Goal: Task Accomplishment & Management: Manage account settings

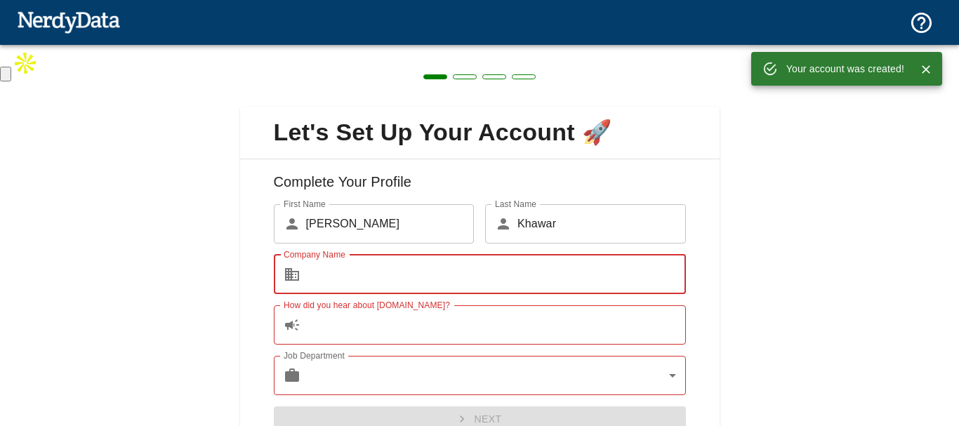
type input "Extreme Commerece"
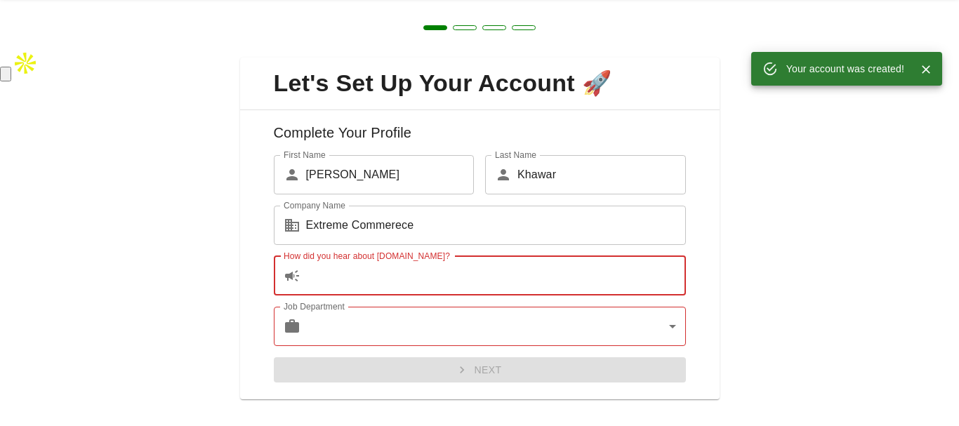
click at [418, 277] on input "How did you hear about [DOMAIN_NAME]?" at bounding box center [496, 275] width 380 height 39
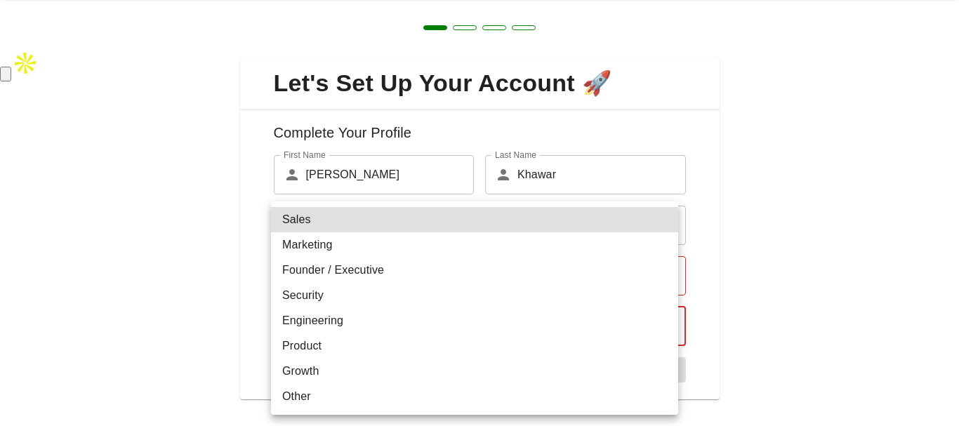
click at [397, 82] on body "Technologies Domains Pricing Products Create a Report Create a list of websites…" at bounding box center [479, 41] width 959 height 82
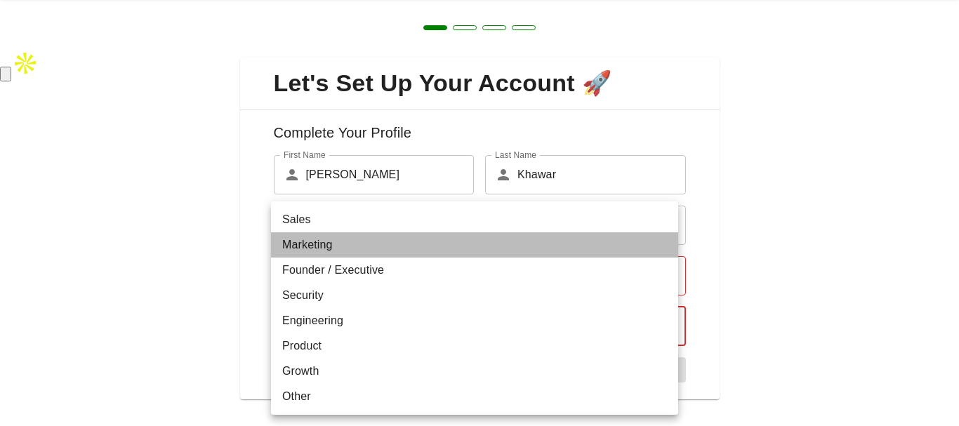
click at [402, 238] on li "Marketing" at bounding box center [474, 244] width 407 height 25
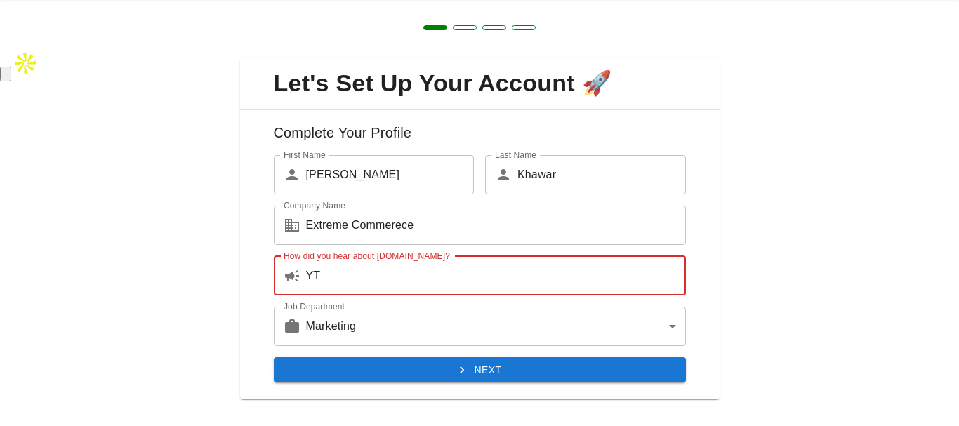
click at [374, 263] on input "YT" at bounding box center [496, 275] width 380 height 39
drag, startPoint x: 327, startPoint y: 274, endPoint x: 312, endPoint y: 275, distance: 14.8
click at [312, 275] on input "YT" at bounding box center [496, 275] width 380 height 39
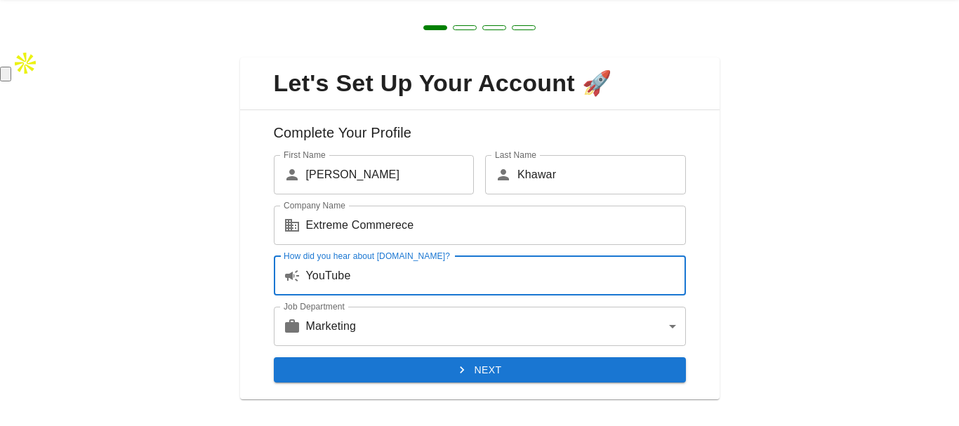
type input "YouTube"
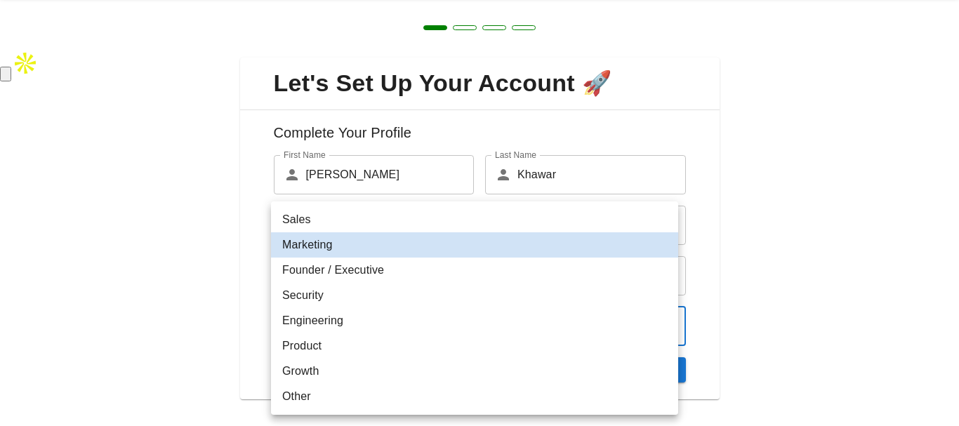
click at [388, 82] on body "Technologies Domains Pricing Products Create a Report Create a list of websites…" at bounding box center [479, 41] width 959 height 82
click at [179, 349] on div at bounding box center [479, 213] width 959 height 426
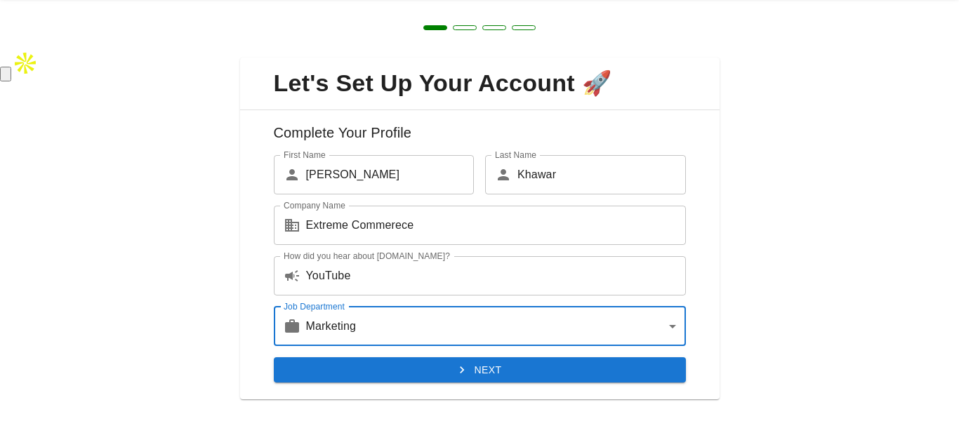
click at [388, 367] on button "Next" at bounding box center [480, 370] width 412 height 26
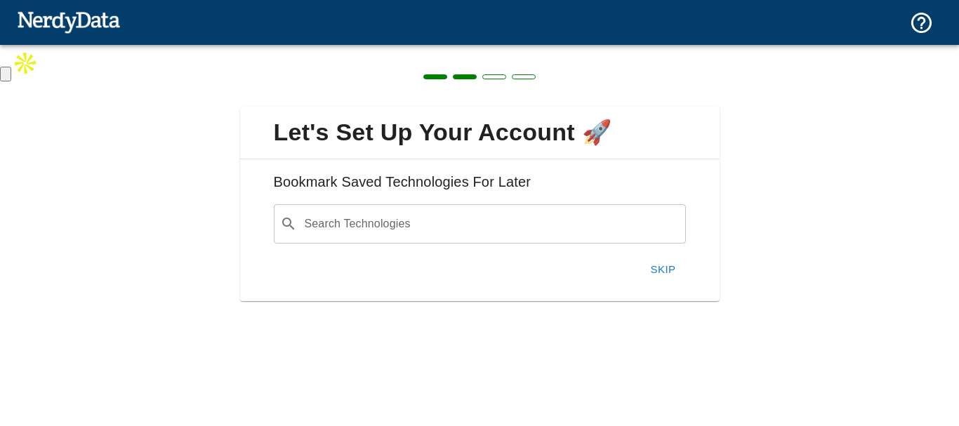
scroll to position [0, 0]
click at [661, 268] on button "Skip" at bounding box center [663, 269] width 45 height 29
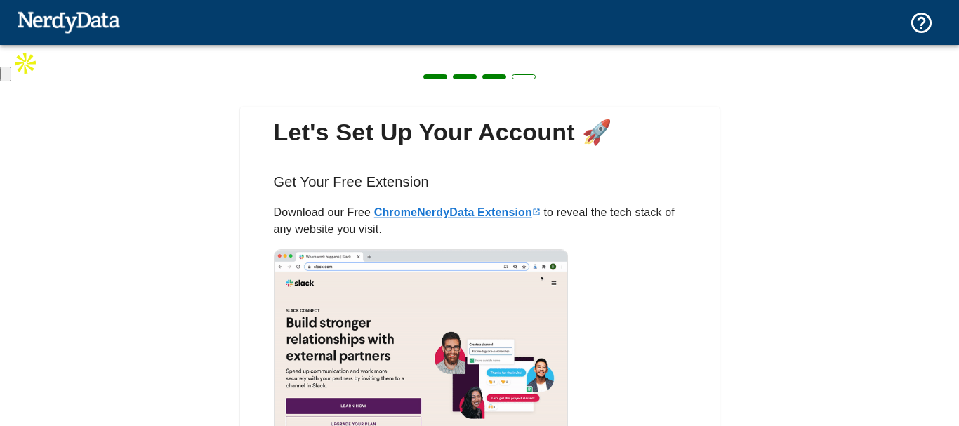
scroll to position [141, 0]
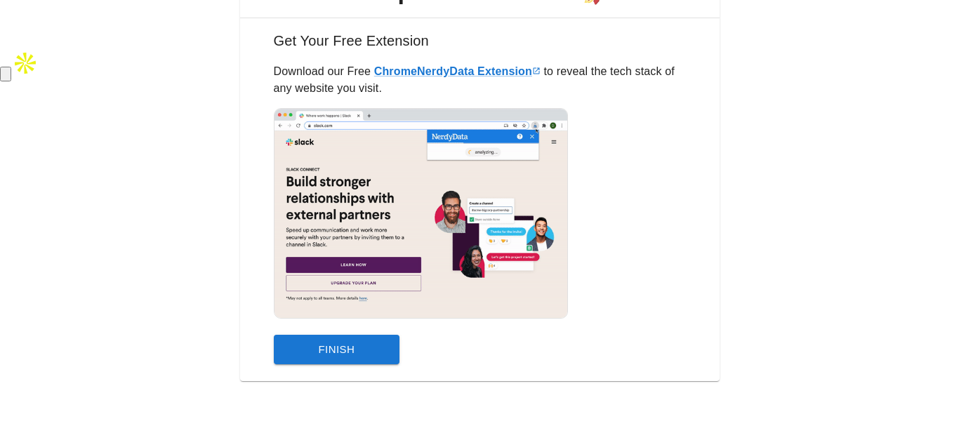
click at [361, 345] on button "Finish" at bounding box center [337, 349] width 126 height 29
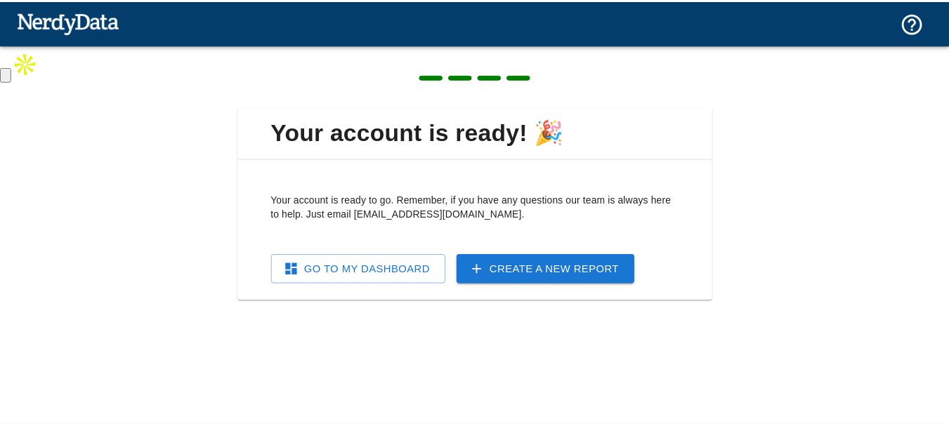
scroll to position [0, 0]
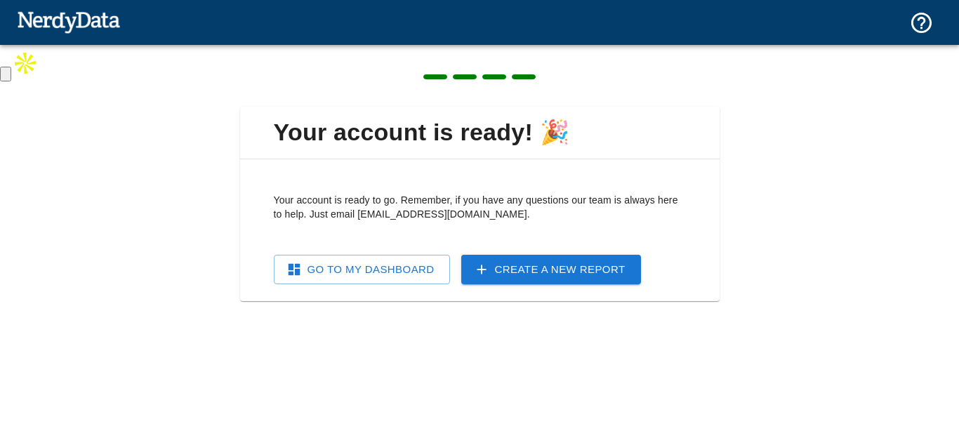
click at [409, 270] on link "Go To My Dashboard" at bounding box center [362, 269] width 176 height 29
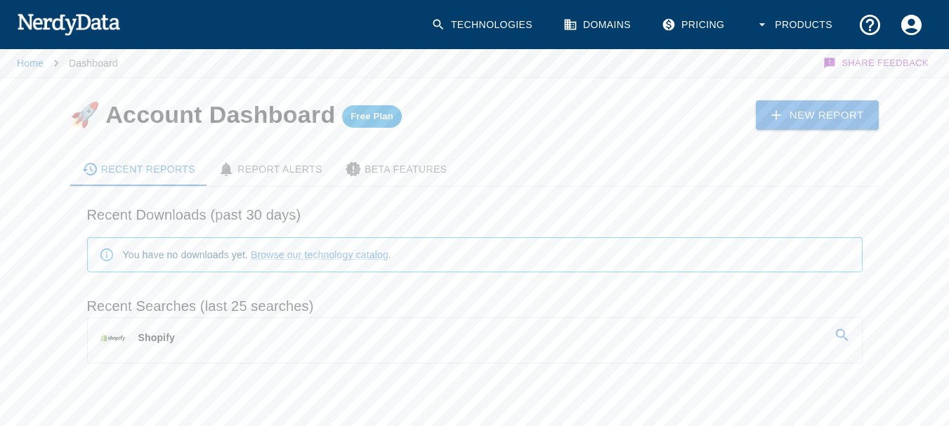
scroll to position [33, 0]
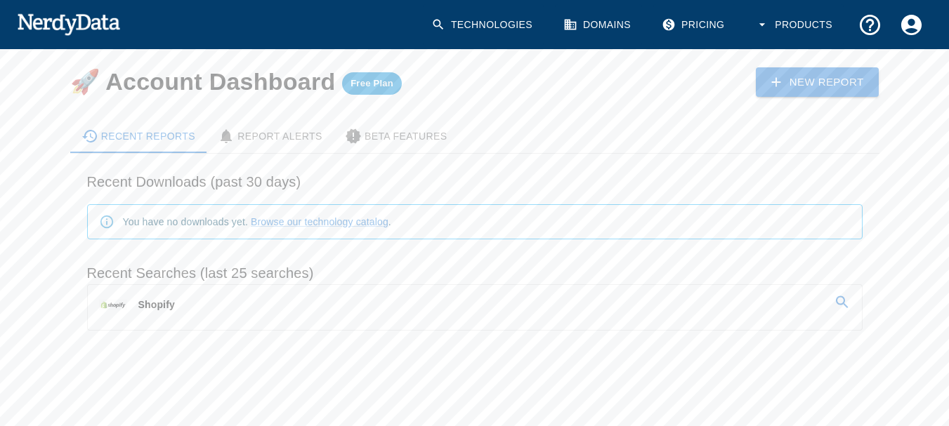
click at [271, 303] on link "Shopify" at bounding box center [475, 304] width 774 height 39
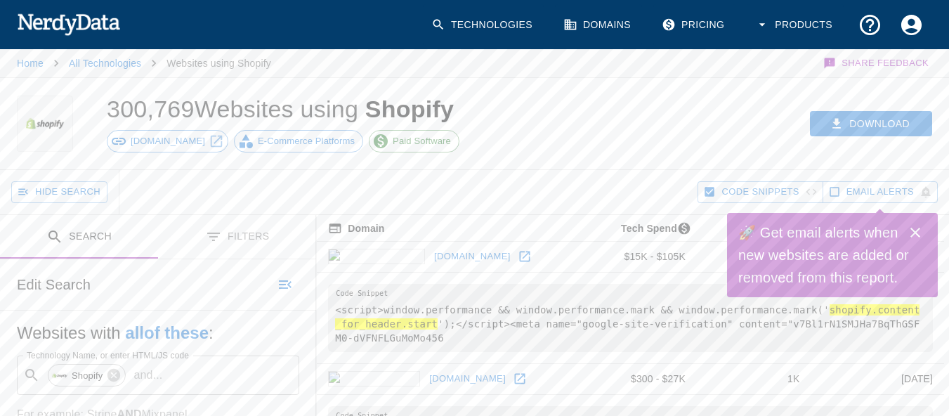
click at [558, 167] on div "Download" at bounding box center [735, 123] width 430 height 91
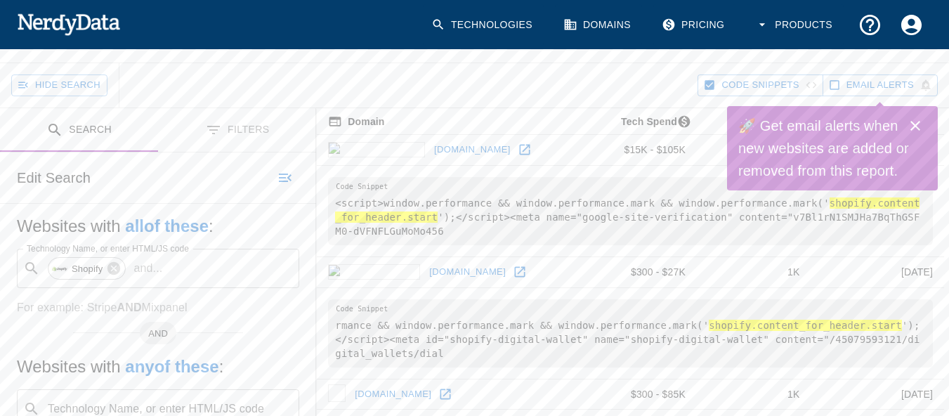
scroll to position [104, 0]
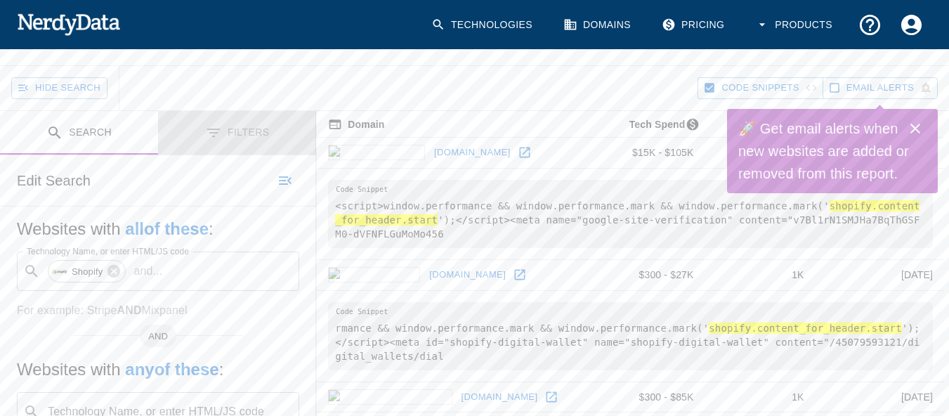
click at [227, 132] on button "Filters" at bounding box center [237, 133] width 158 height 44
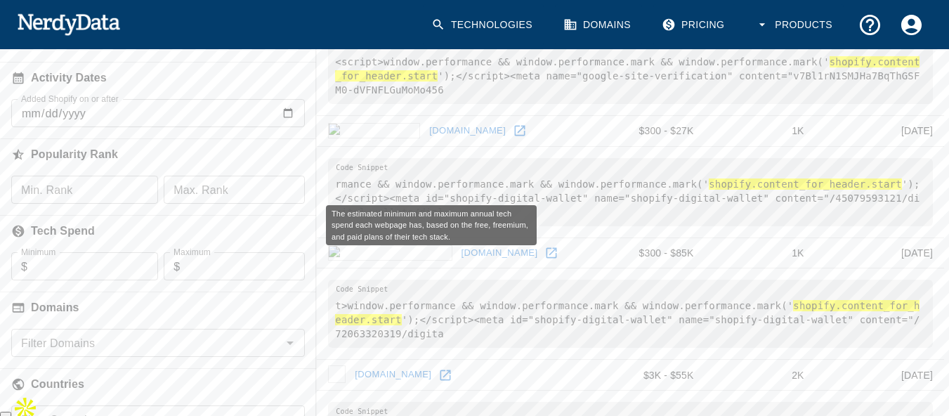
scroll to position [257, 0]
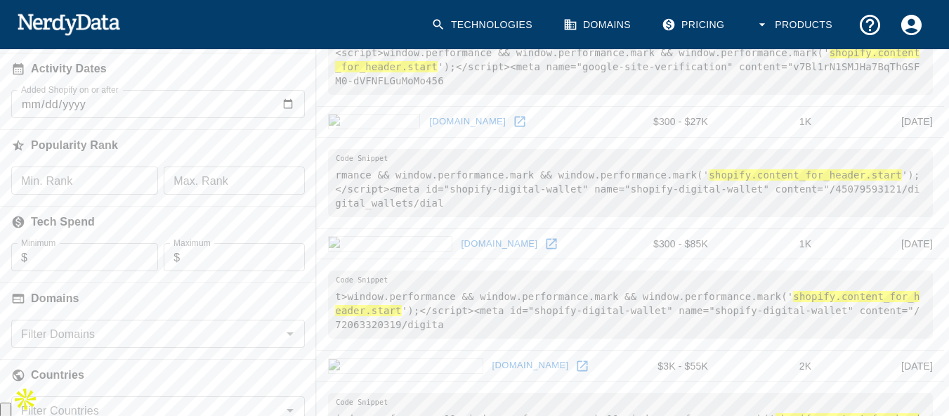
click at [92, 176] on input "Min. Rank" at bounding box center [84, 180] width 147 height 28
type input "2000"
click at [244, 171] on input "Max. Rank" at bounding box center [234, 180] width 141 height 28
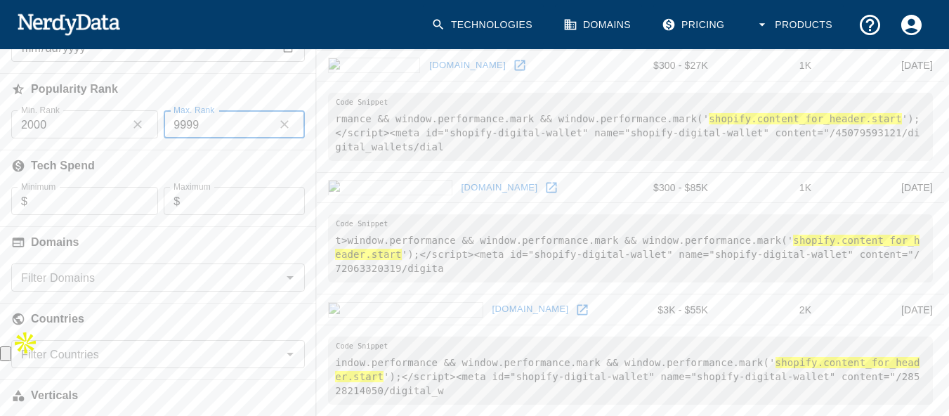
scroll to position [333, 0]
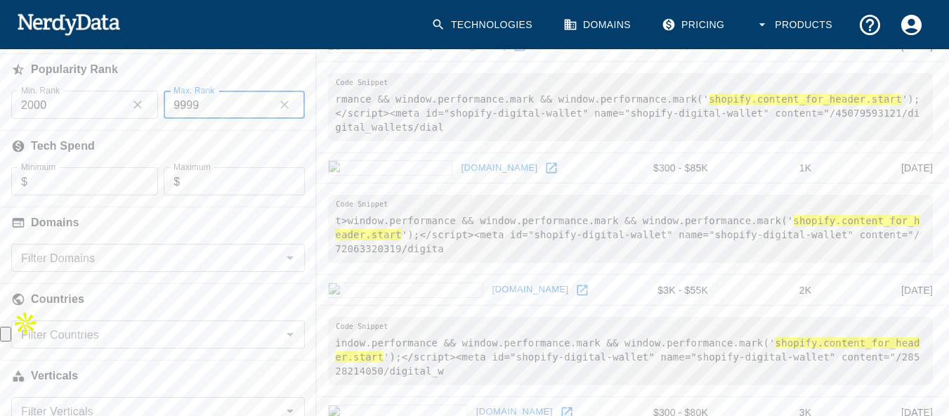
type input "9999"
click at [228, 337] on input "Filter Countries" at bounding box center [146, 334] width 262 height 20
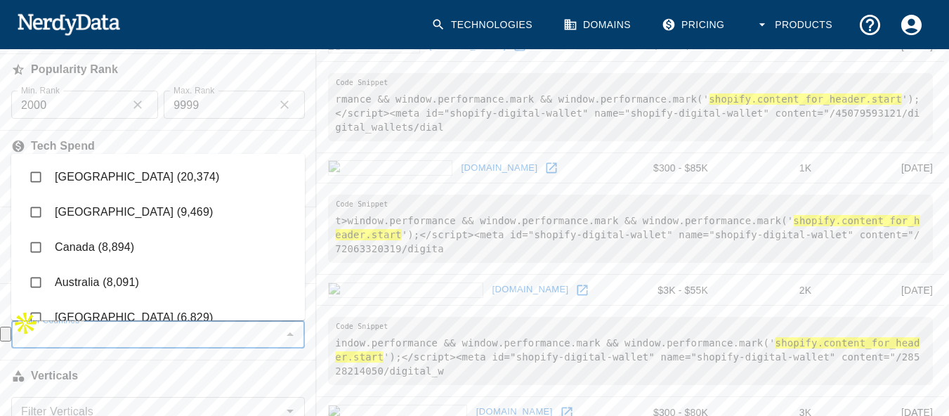
click at [229, 176] on li "[GEOGRAPHIC_DATA] (20,374)" at bounding box center [158, 176] width 294 height 35
checkbox input "true"
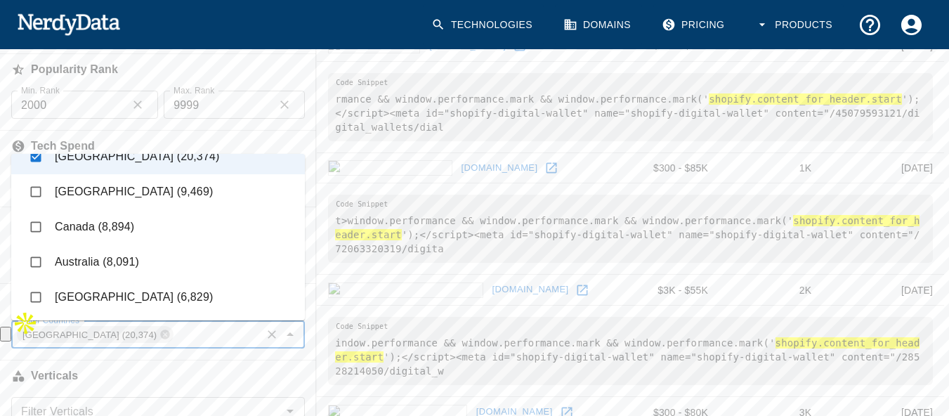
scroll to position [33, 0]
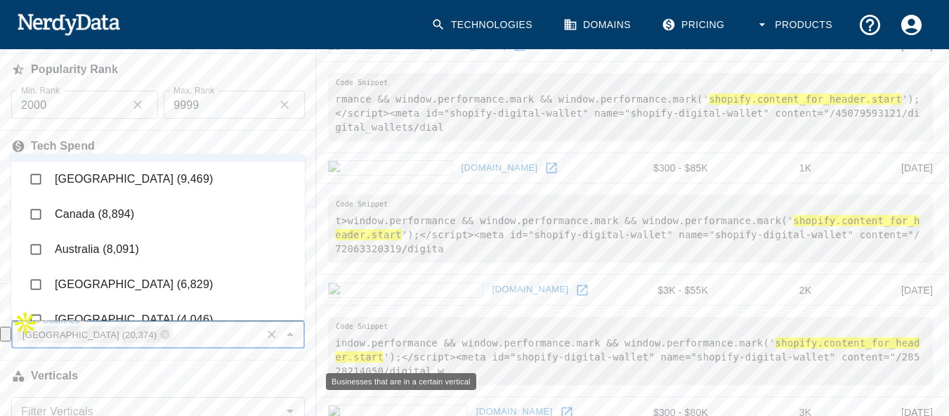
click at [213, 376] on h6 "Verticals" at bounding box center [158, 375] width 316 height 31
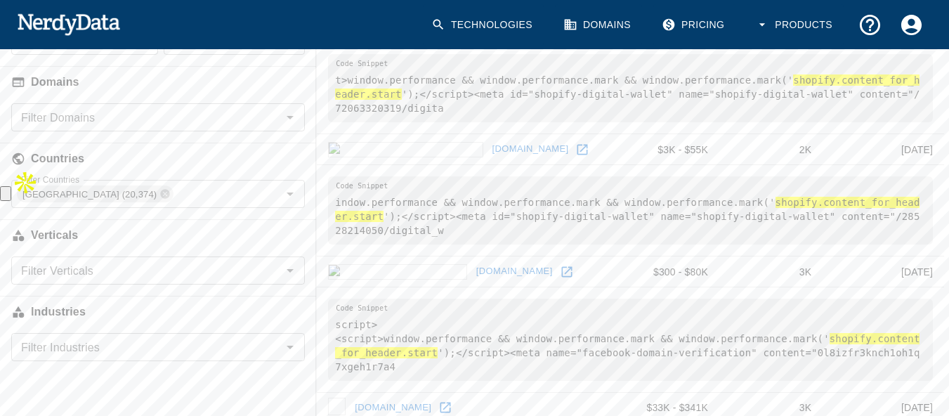
scroll to position [480, 0]
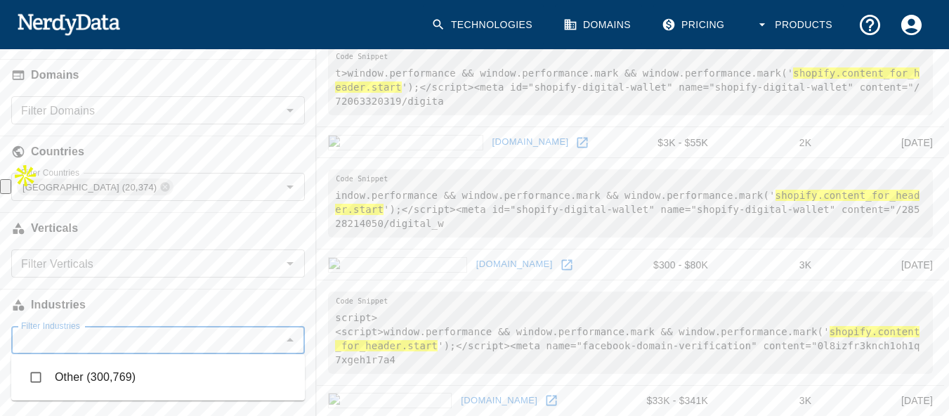
click at [129, 338] on input "Filter Industries" at bounding box center [146, 340] width 262 height 20
click at [152, 269] on input "Filter Verticals" at bounding box center [146, 263] width 262 height 20
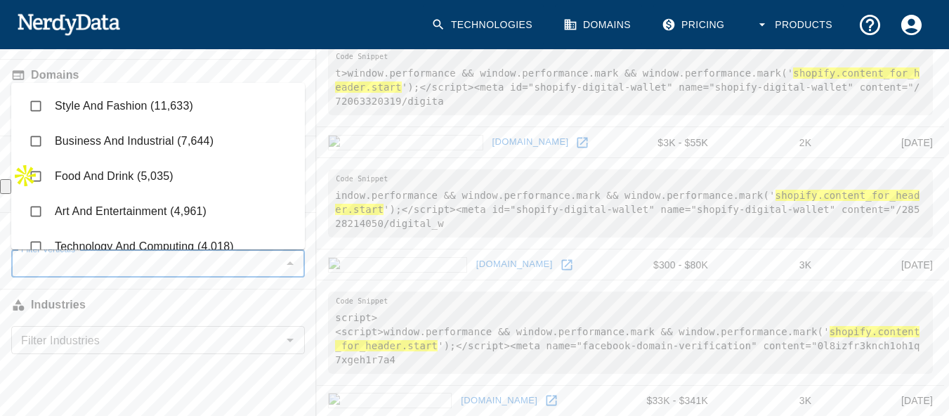
click at [164, 103] on li "Style And Fashion (11,633)" at bounding box center [158, 105] width 294 height 35
checkbox input "true"
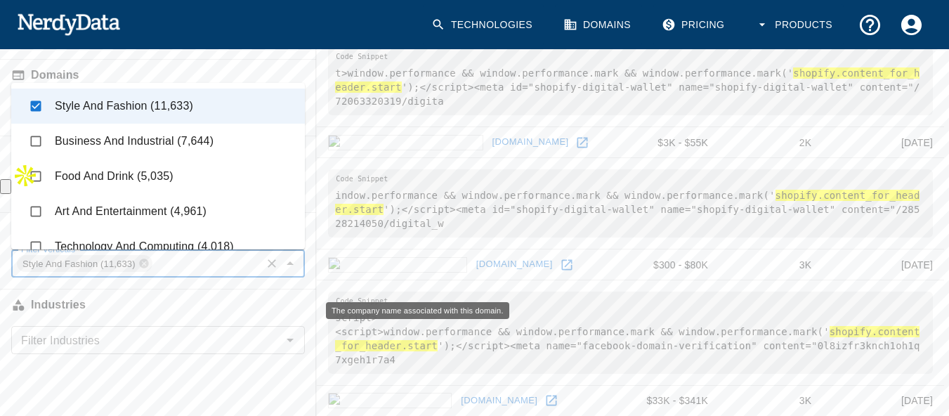
click at [131, 297] on h6 "Industries" at bounding box center [158, 304] width 316 height 31
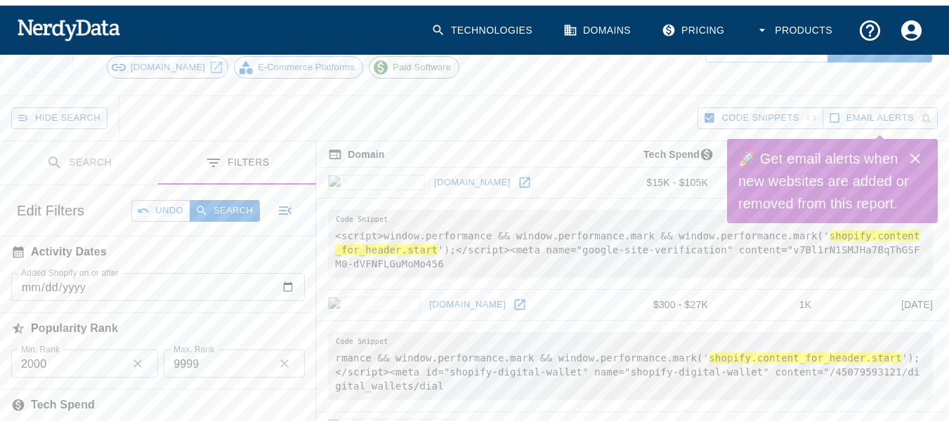
scroll to position [33, 0]
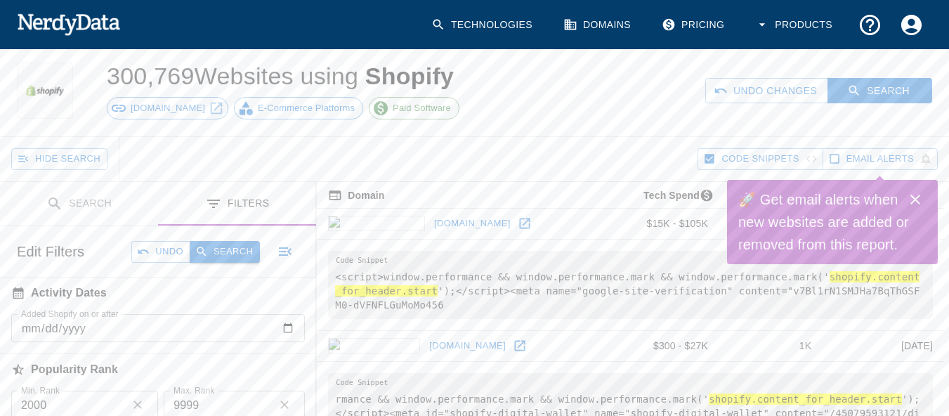
click at [209, 259] on button "Search" at bounding box center [225, 252] width 70 height 22
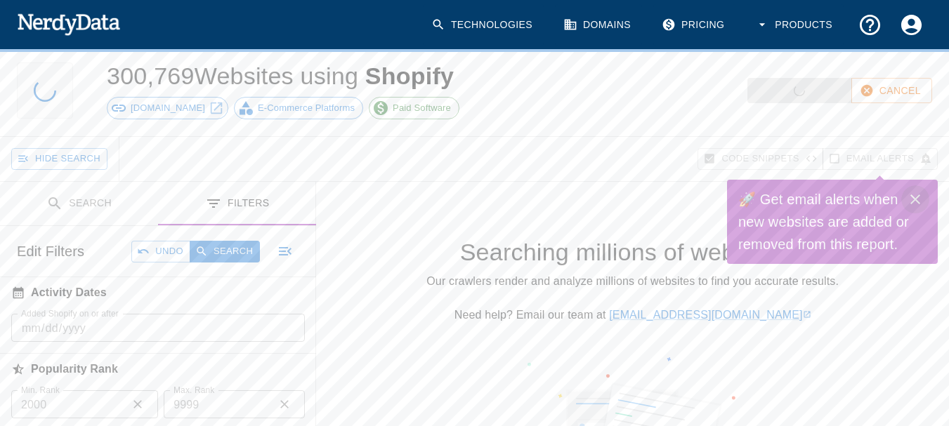
click at [911, 195] on icon "Close" at bounding box center [915, 199] width 17 height 17
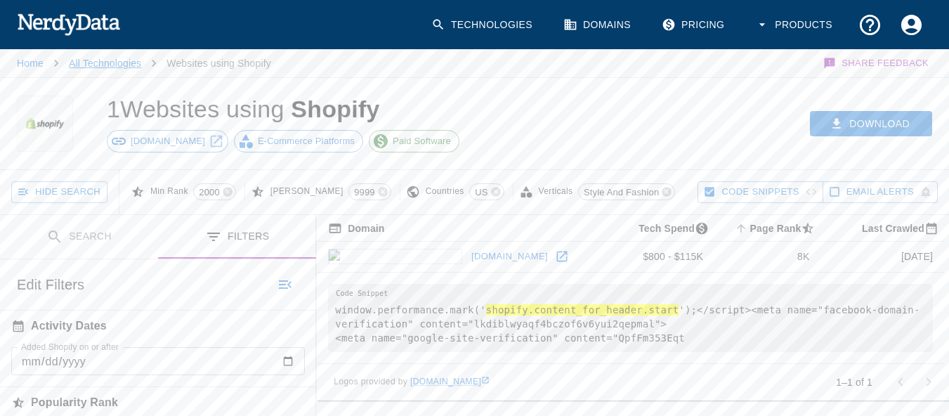
click at [127, 58] on link "All Technologies" at bounding box center [105, 63] width 72 height 11
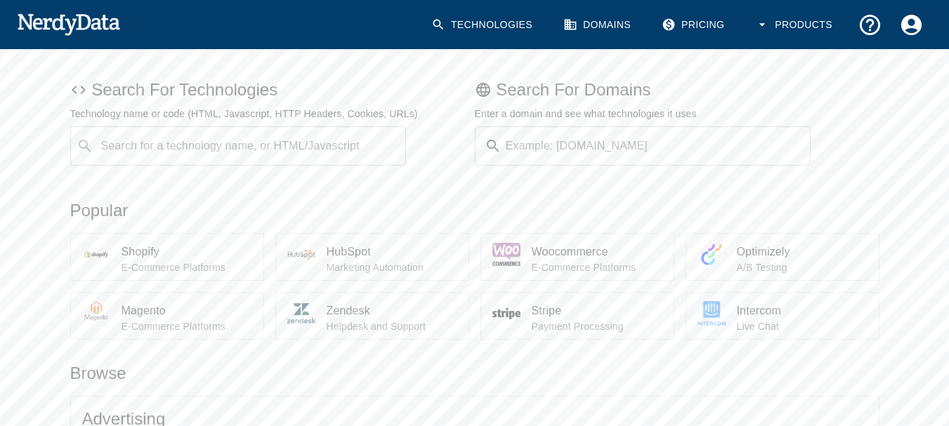
scroll to position [110, 0]
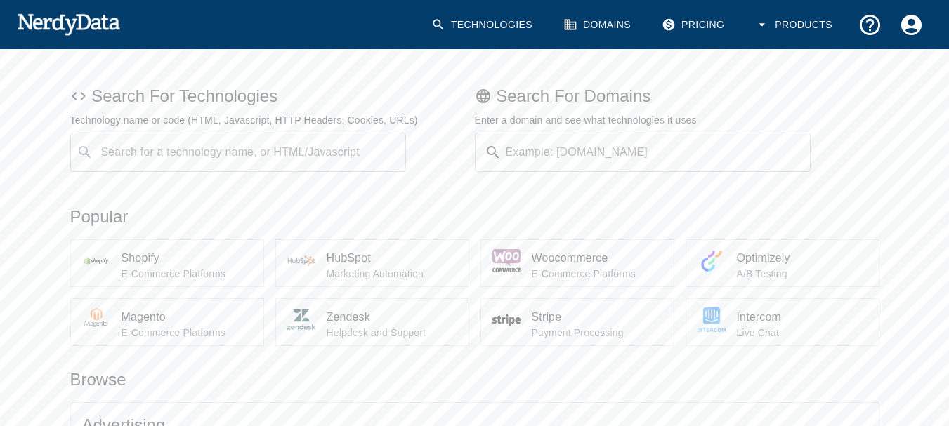
click at [247, 147] on div "Search for a technology name, or HTML/Javascript ​ Search for a technology name…" at bounding box center [238, 152] width 336 height 39
click at [471, 200] on div "Popular" at bounding box center [469, 212] width 820 height 34
click at [555, 163] on input "Example: [DOMAIN_NAME]" at bounding box center [659, 152] width 304 height 39
click at [537, 200] on div "Popular" at bounding box center [469, 212] width 820 height 34
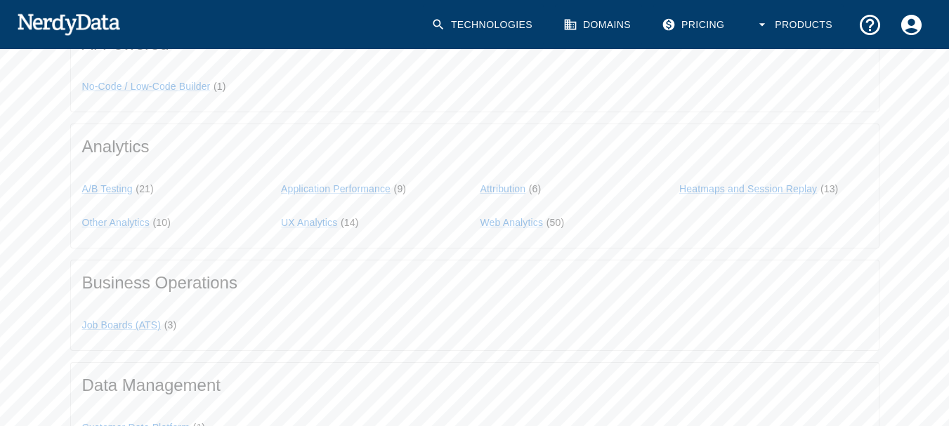
scroll to position [0, 0]
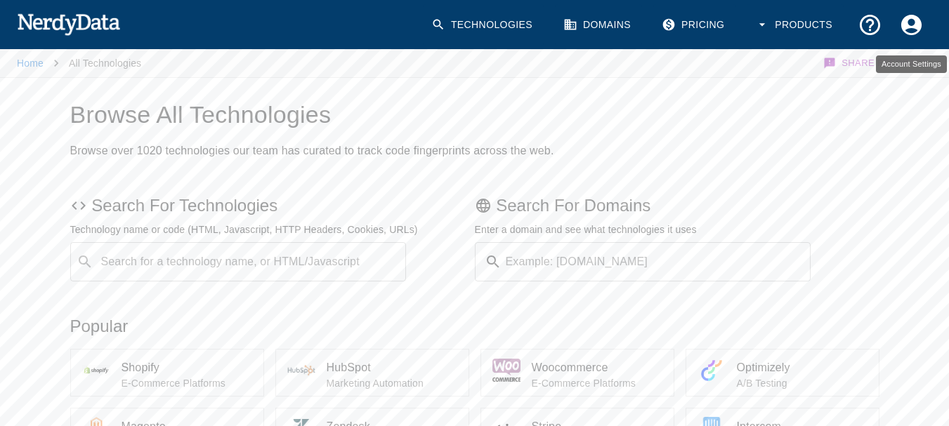
click at [907, 27] on icon "Account Settings" at bounding box center [911, 24] width 20 height 20
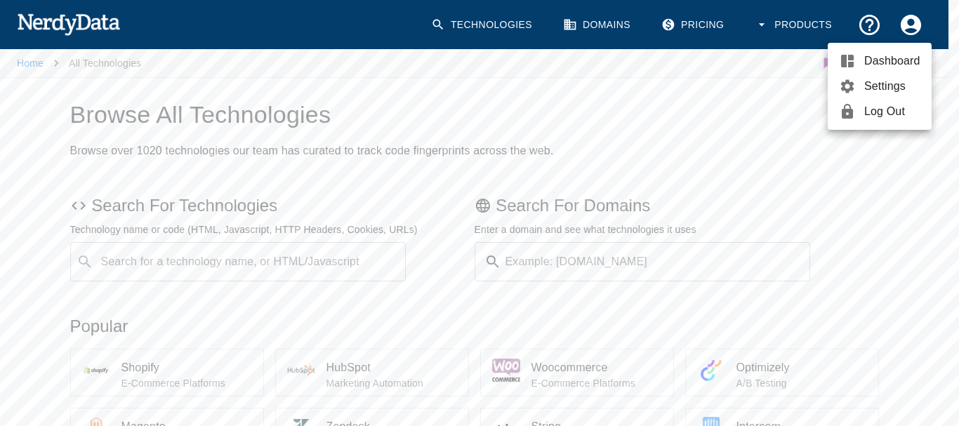
click at [855, 120] on link "Log Out" at bounding box center [880, 111] width 104 height 25
